Goal: Information Seeking & Learning: Learn about a topic

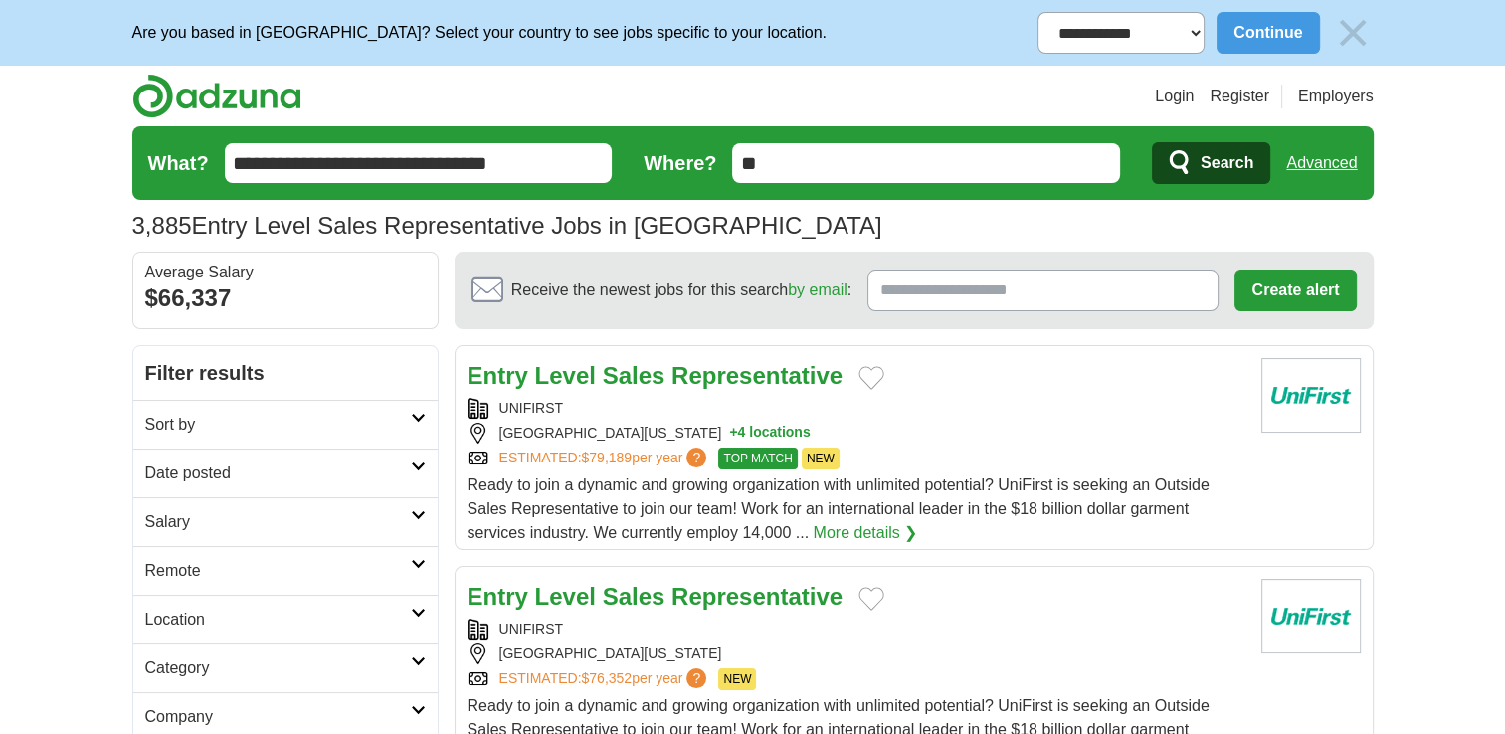
click at [412, 464] on icon at bounding box center [418, 467] width 15 height 10
click at [209, 522] on link "Last 24 hours" at bounding box center [285, 521] width 281 height 24
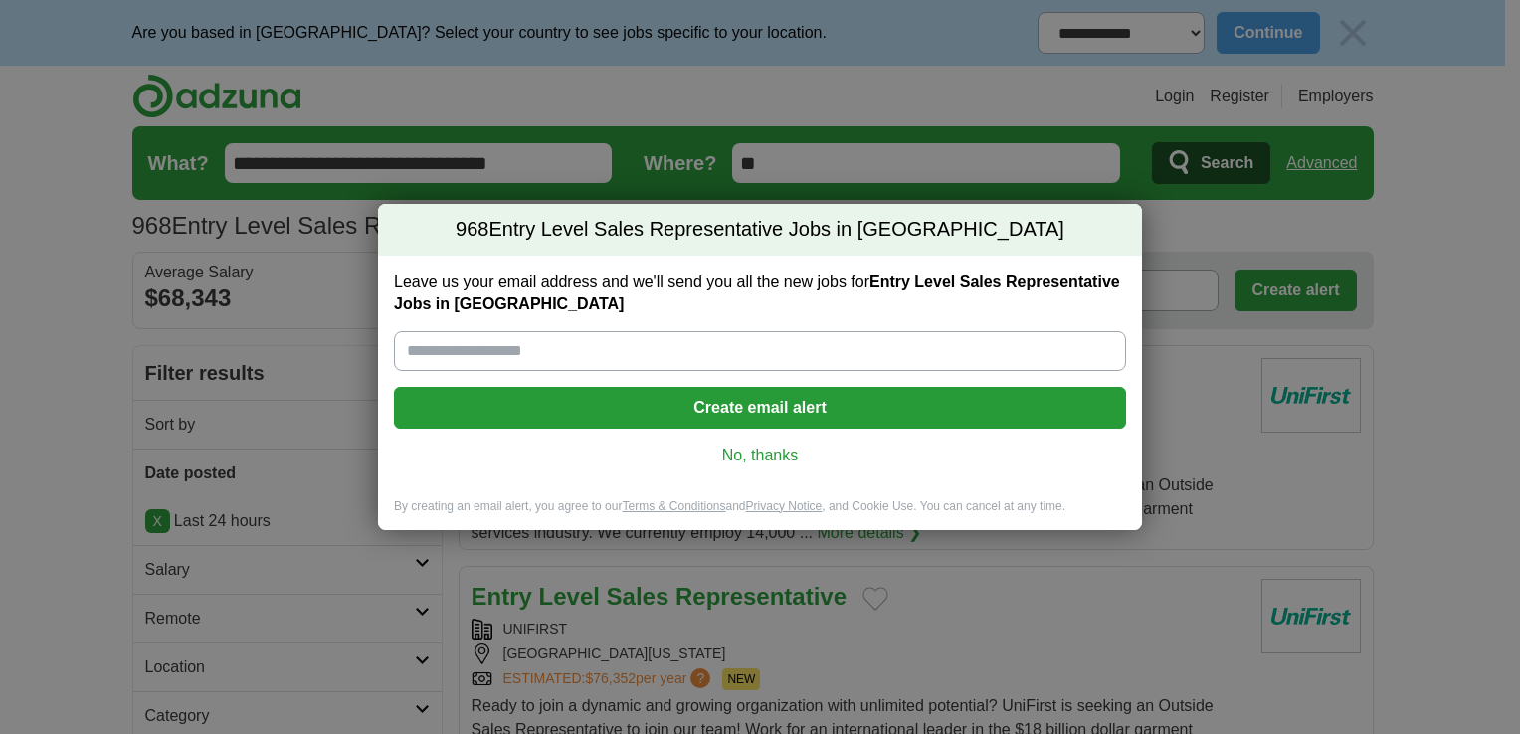
click at [750, 458] on link "No, thanks" at bounding box center [760, 456] width 700 height 22
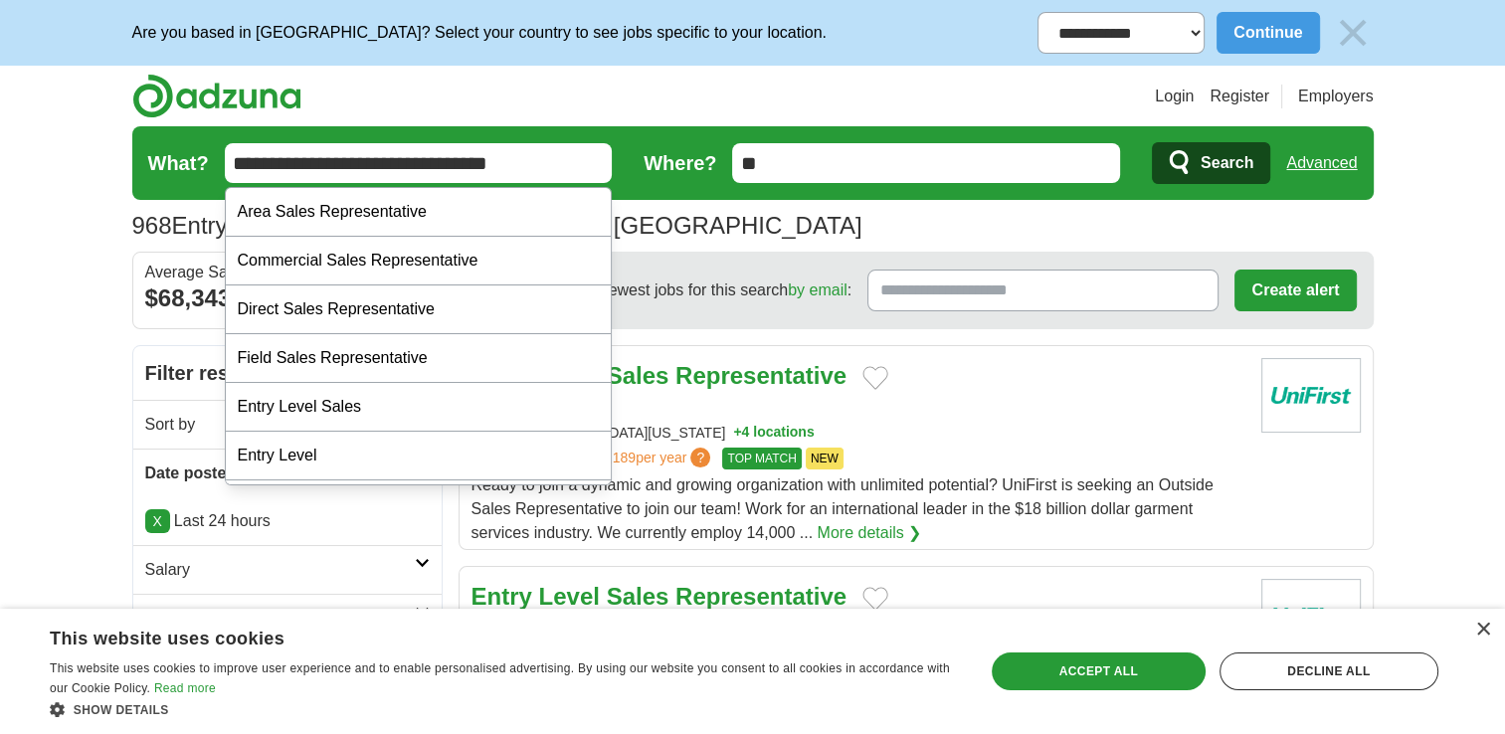
drag, startPoint x: 549, startPoint y: 173, endPoint x: 85, endPoint y: 173, distance: 464.6
type input "******"
click at [1152, 142] on button "Search" at bounding box center [1211, 163] width 118 height 42
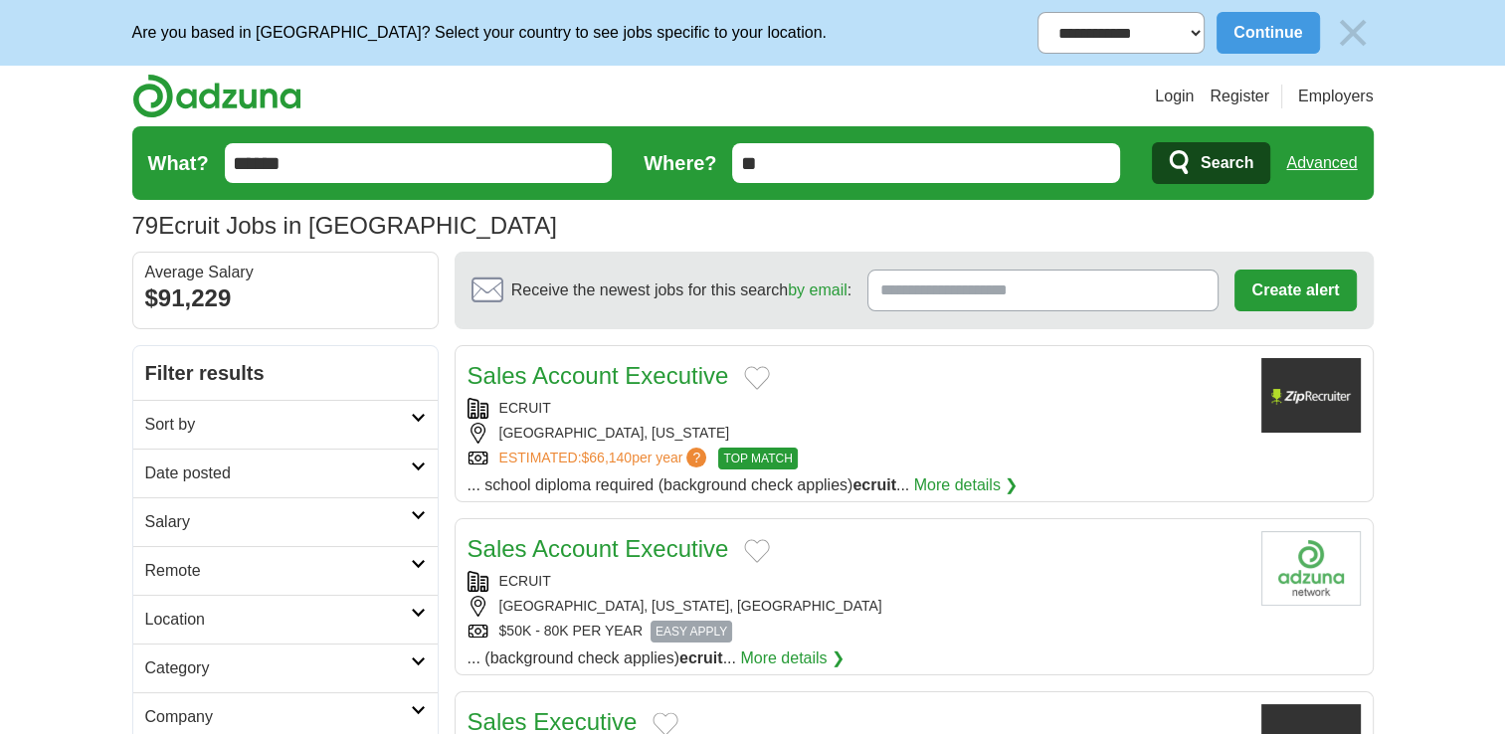
click at [419, 462] on icon at bounding box center [418, 467] width 15 height 10
click at [210, 522] on link "Last 24 hours" at bounding box center [285, 521] width 281 height 24
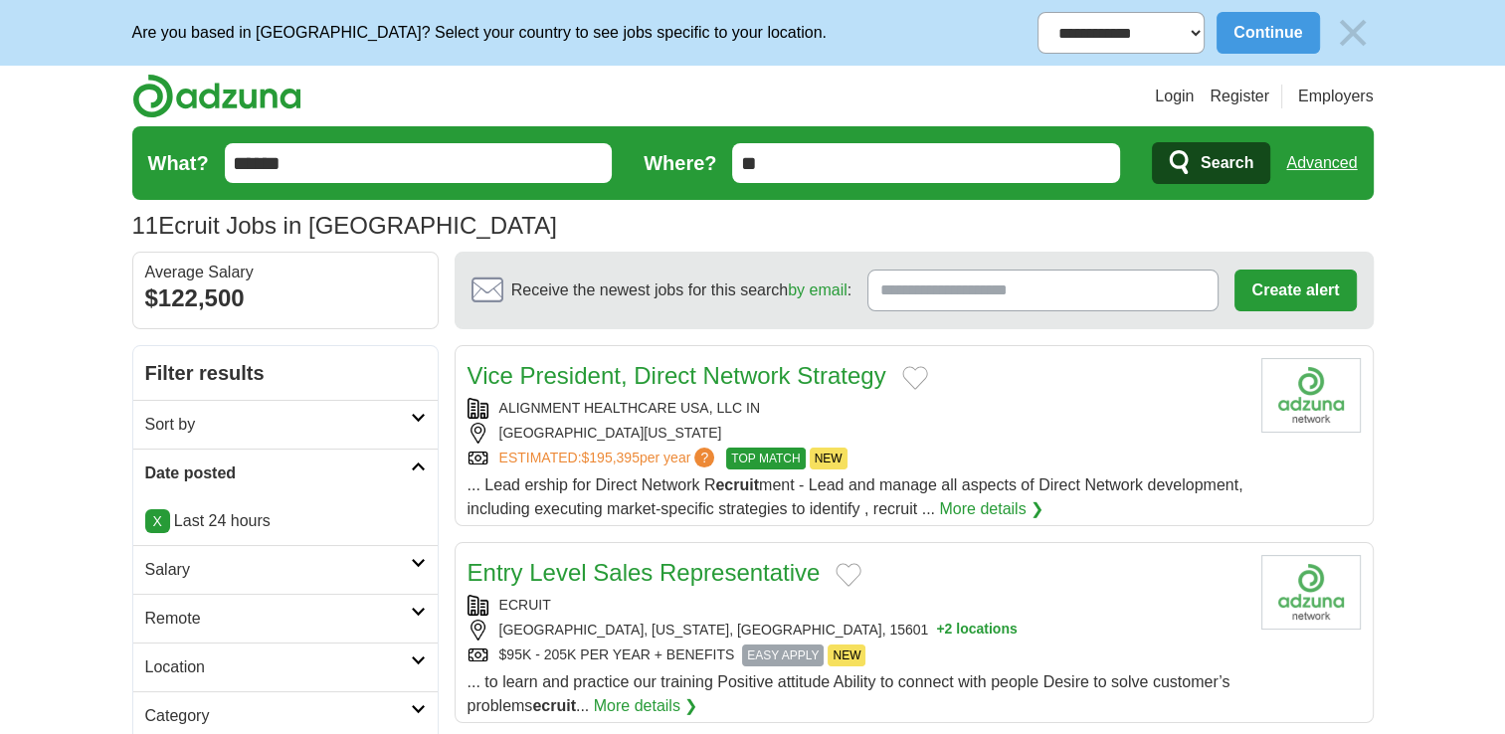
click at [936, 627] on button "+ 2 locations" at bounding box center [976, 630] width 81 height 21
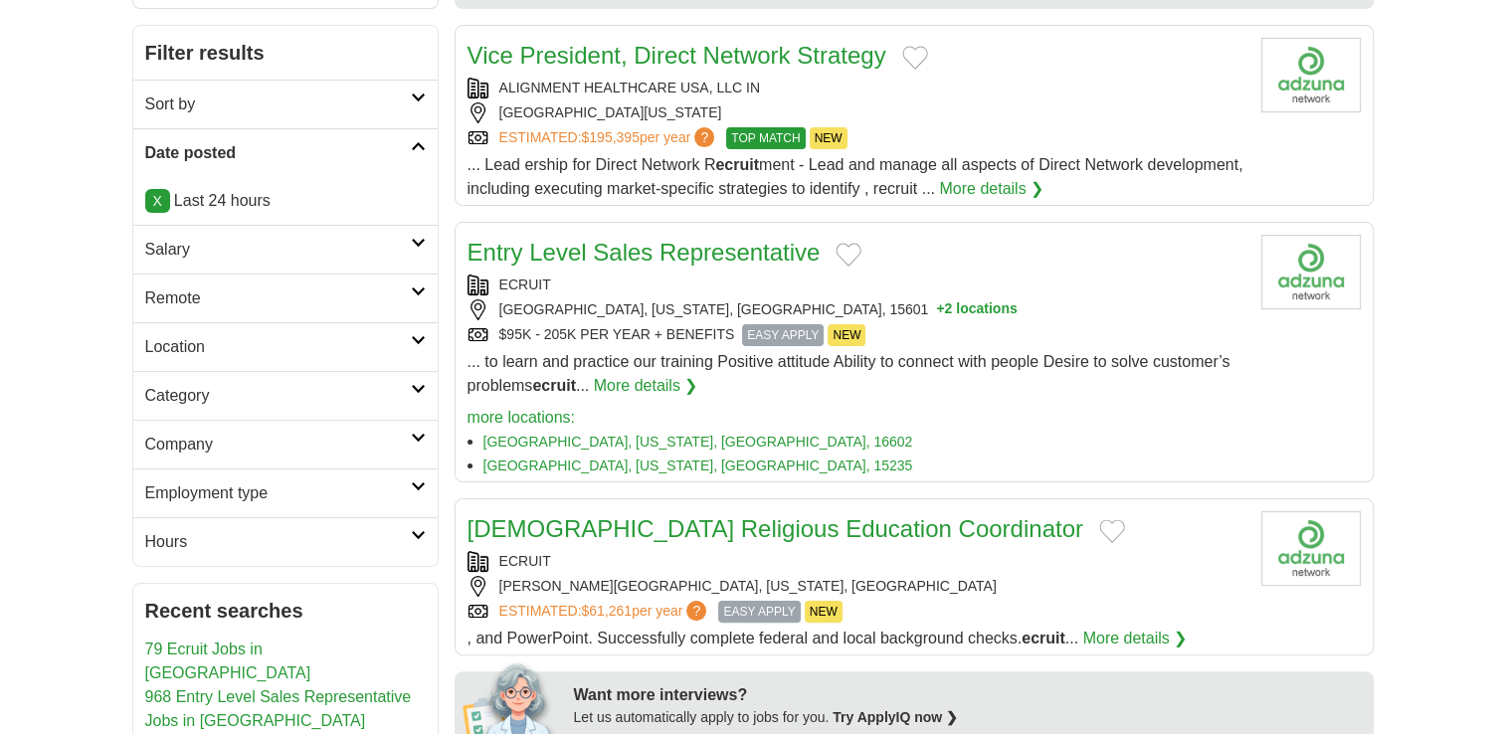
scroll to position [323, 0]
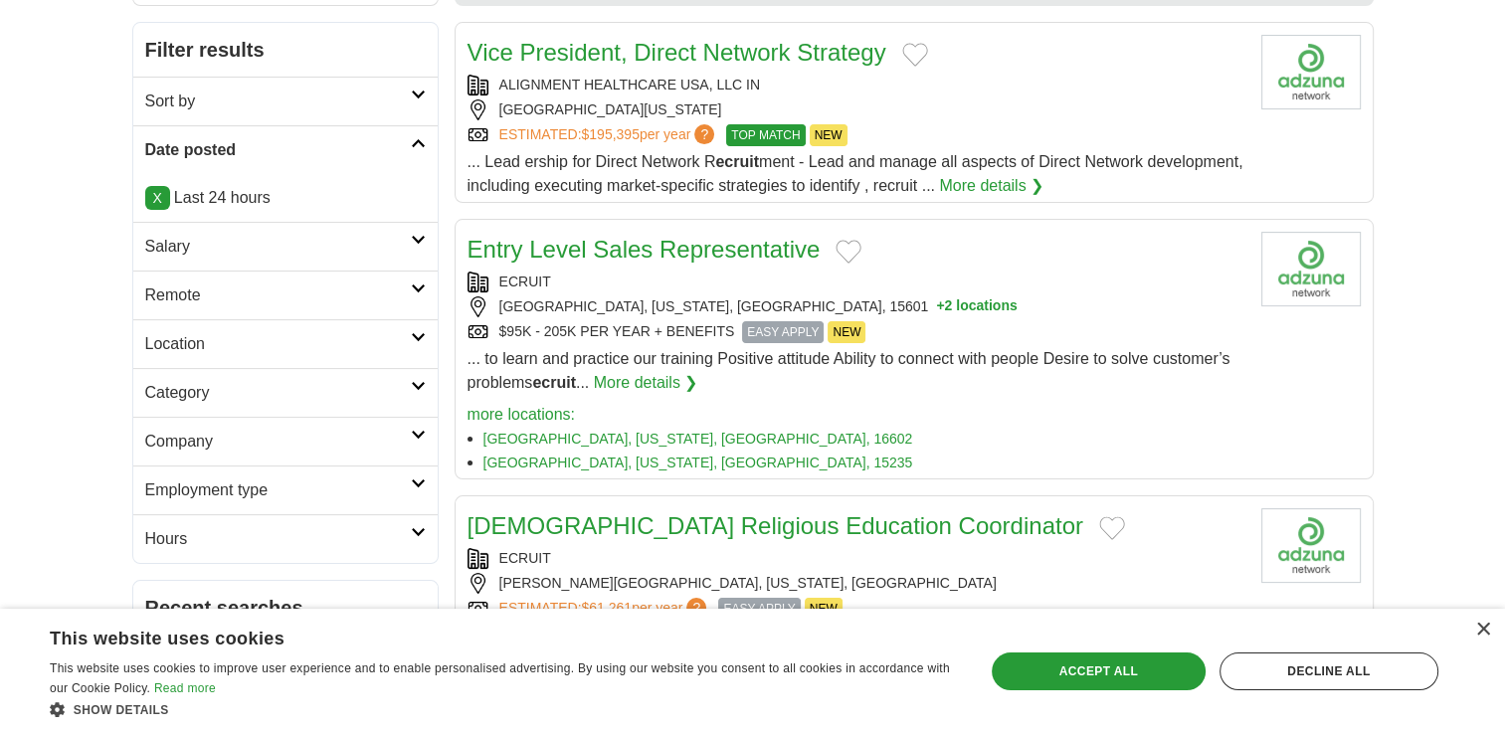
click at [675, 242] on link "Entry Level Sales Representative" at bounding box center [644, 249] width 353 height 27
click at [620, 435] on link "[GEOGRAPHIC_DATA], [US_STATE], [GEOGRAPHIC_DATA], 16602" at bounding box center [698, 439] width 430 height 16
click at [913, 455] on link "[GEOGRAPHIC_DATA], [US_STATE], [GEOGRAPHIC_DATA], 15235" at bounding box center [698, 463] width 430 height 16
